Goal: Information Seeking & Learning: Learn about a topic

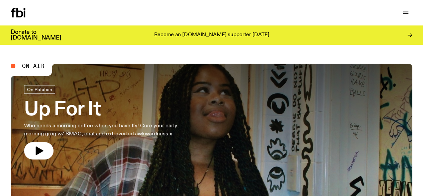
click at [0, 0] on link "Explore" at bounding box center [0, 0] width 0 height 0
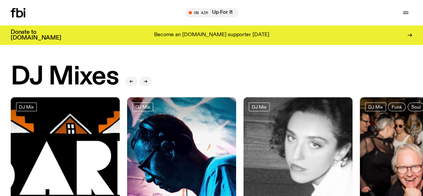
click at [0, 0] on link "Read" at bounding box center [0, 0] width 0 height 0
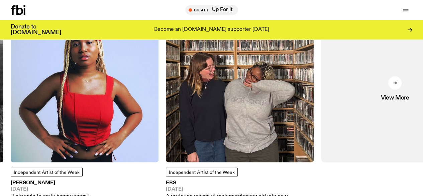
scroll to position [578, 0]
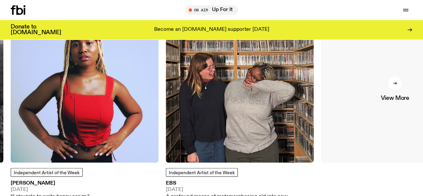
click at [395, 111] on link "View More" at bounding box center [395, 88] width 148 height 148
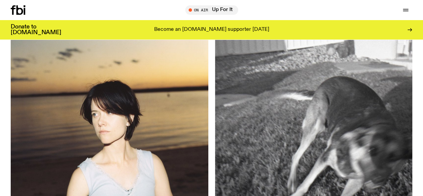
scroll to position [838, 0]
